Goal: Task Accomplishment & Management: Complete application form

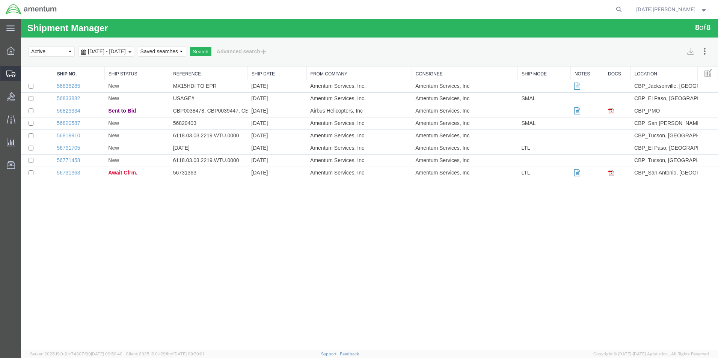
click at [0, 0] on span "Create from Template" at bounding box center [0, 0] width 0 height 0
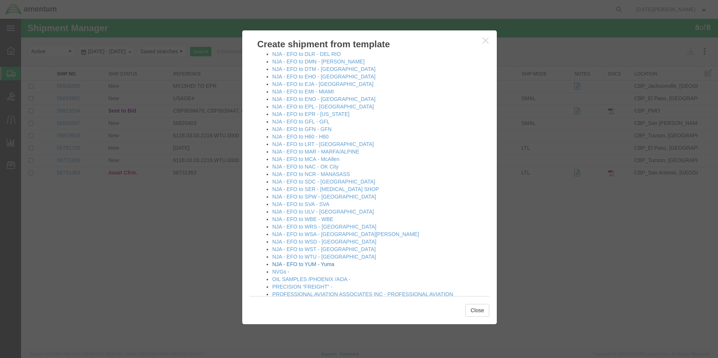
scroll to position [413, 0]
click at [320, 162] on link "NJA - EFO to MCA - McAllen" at bounding box center [305, 160] width 67 height 6
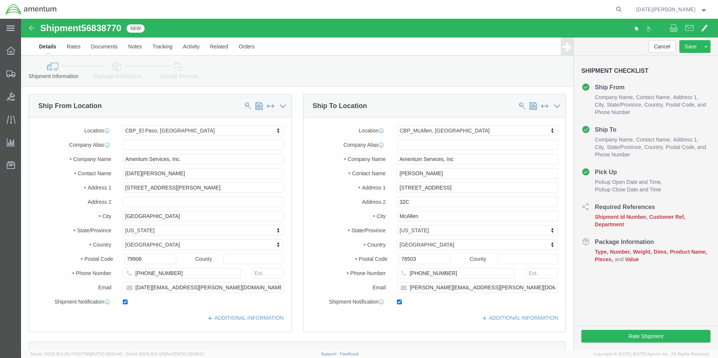
select select "49939"
select select "49941"
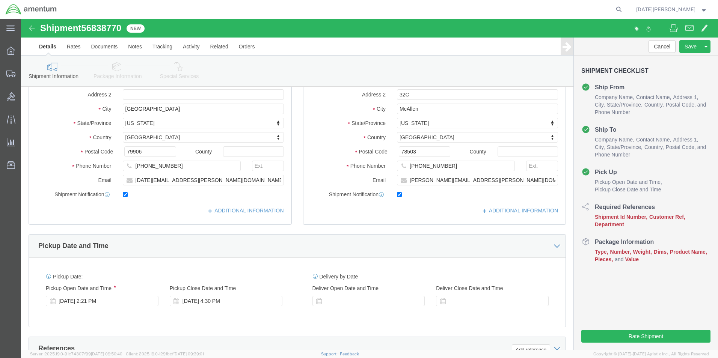
scroll to position [263, 0]
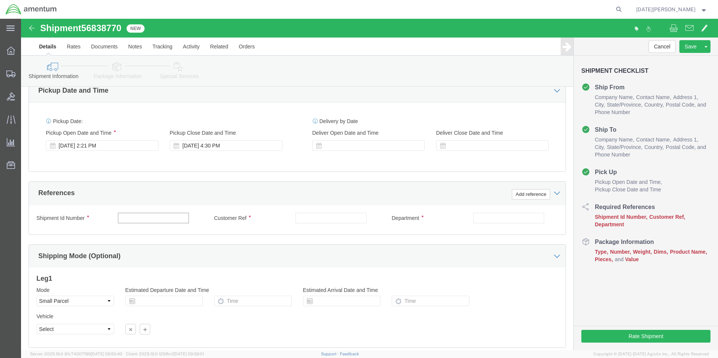
click input "text"
type input "511-000556"
paste input "511-000556"
type input "511-000556"
type input "CBP"
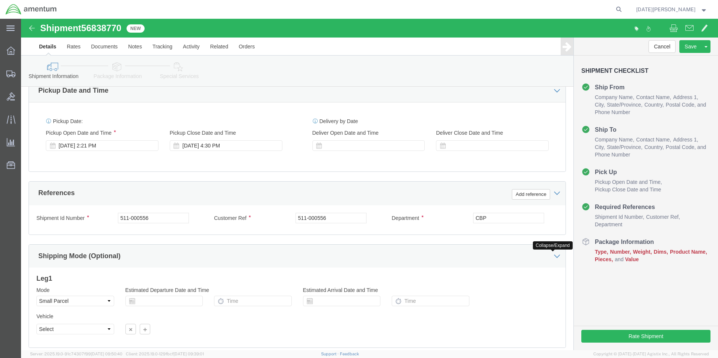
scroll to position [313, 0]
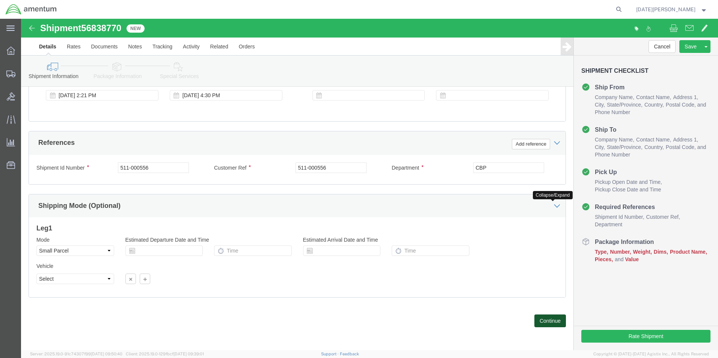
click button "Continue"
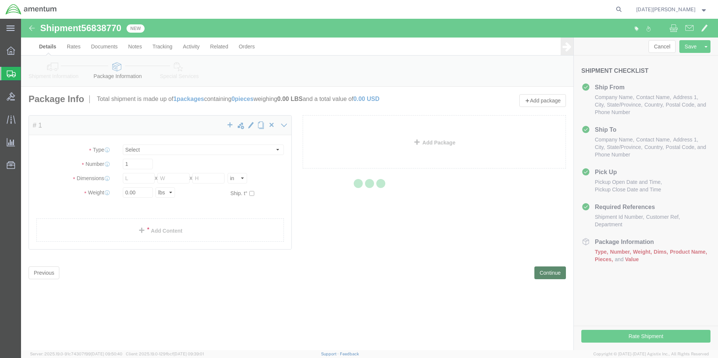
select select "YRPK"
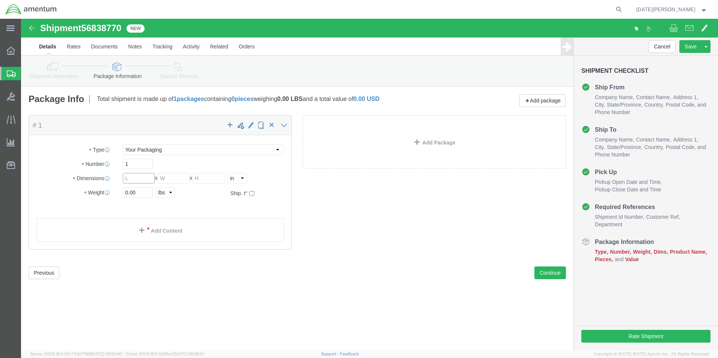
click input "text"
type input "12"
type input "16"
type input "48.10"
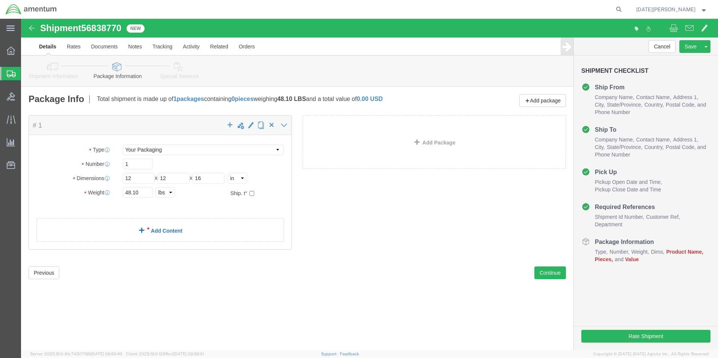
click link "Add Content"
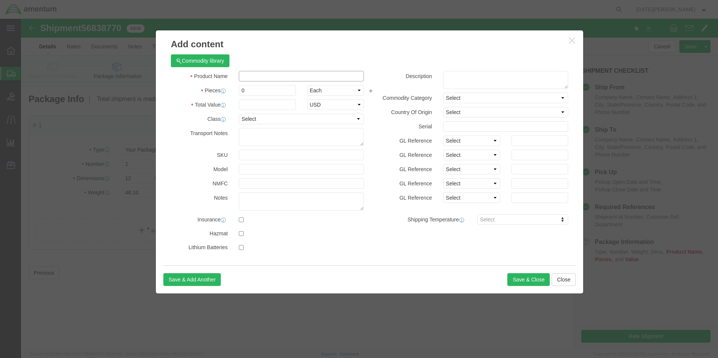
click input "text"
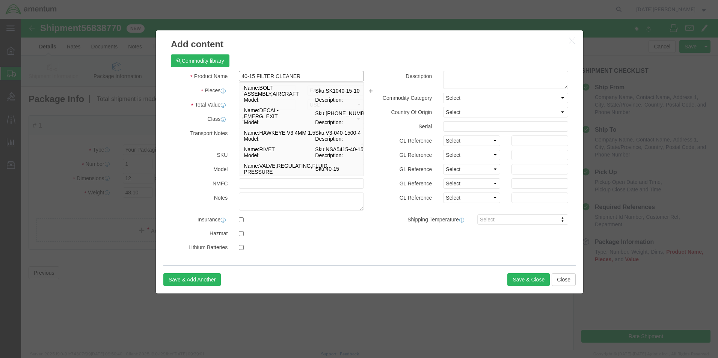
type input "40-15 FILTER CLEANER"
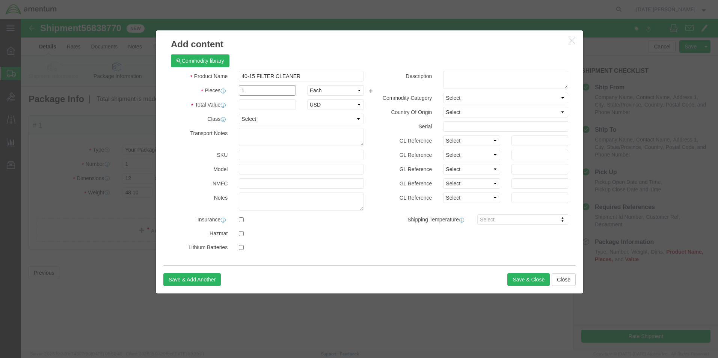
type input "1"
type input "500"
select select "USD"
click button "Save & Close"
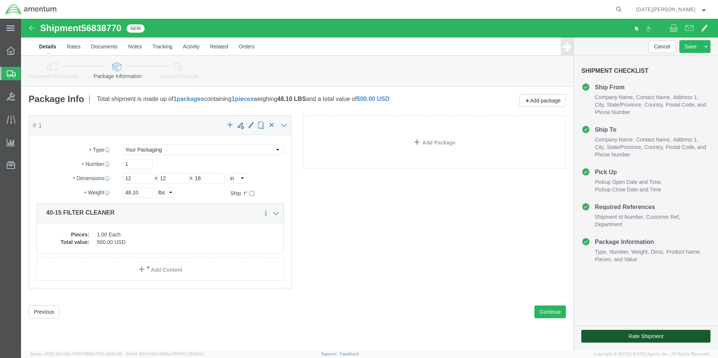
click button "Rate Shipment"
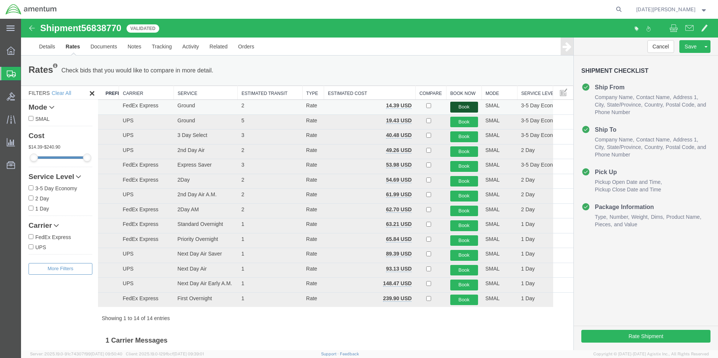
click at [461, 108] on button "Book" at bounding box center [464, 107] width 28 height 11
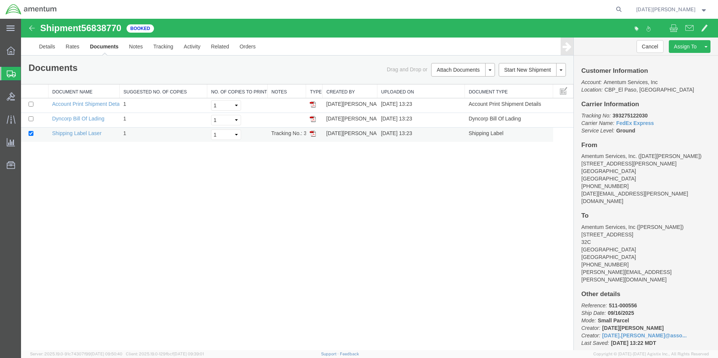
click at [311, 136] on img at bounding box center [313, 134] width 6 height 6
